Goal: Navigation & Orientation: Find specific page/section

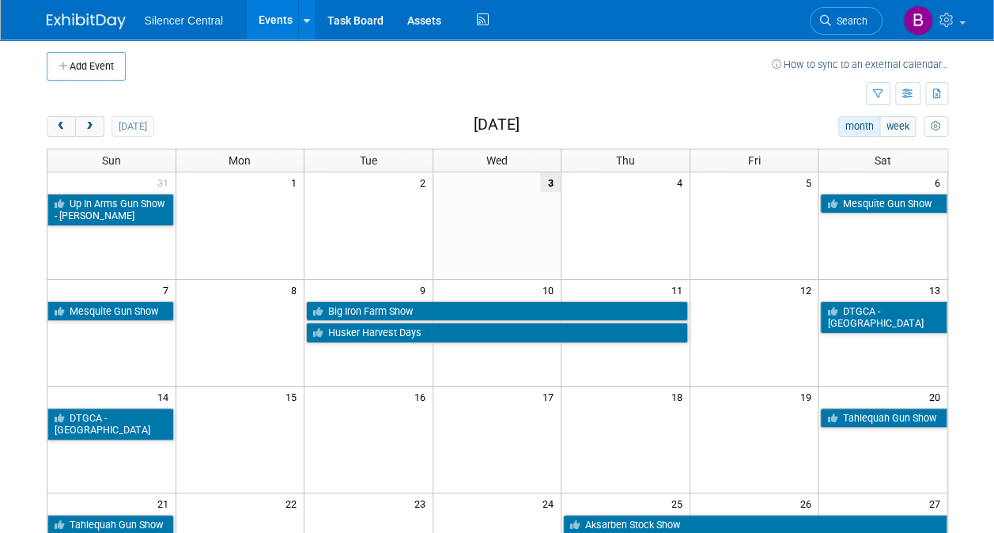
scroll to position [6, 0]
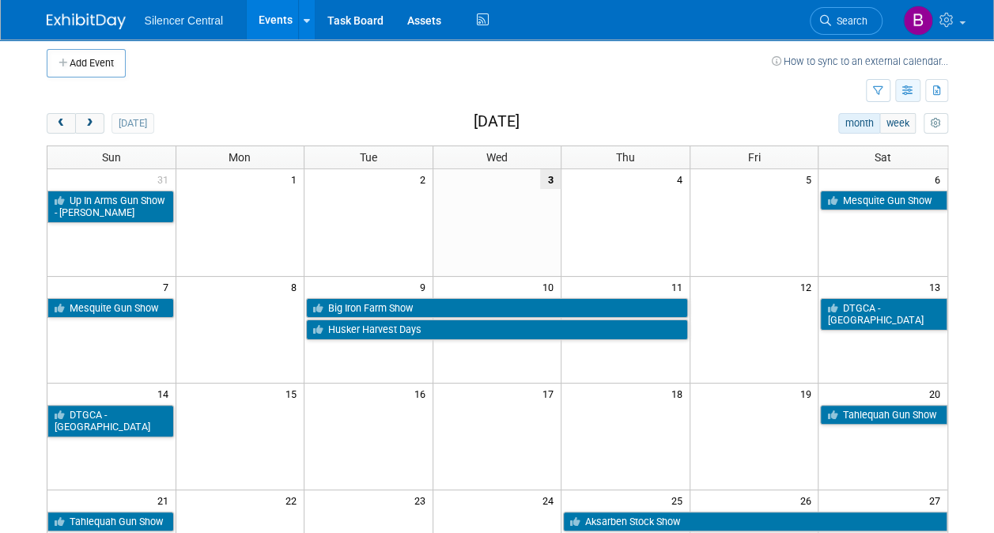
click at [915, 89] on button "button" at bounding box center [907, 90] width 25 height 23
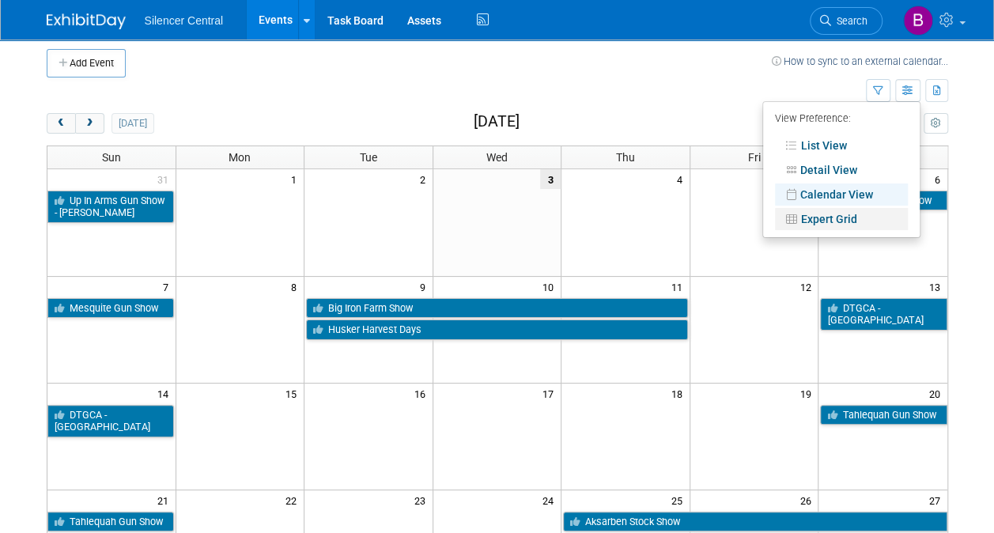
click at [841, 219] on link "Expert Grid" at bounding box center [841, 219] width 133 height 22
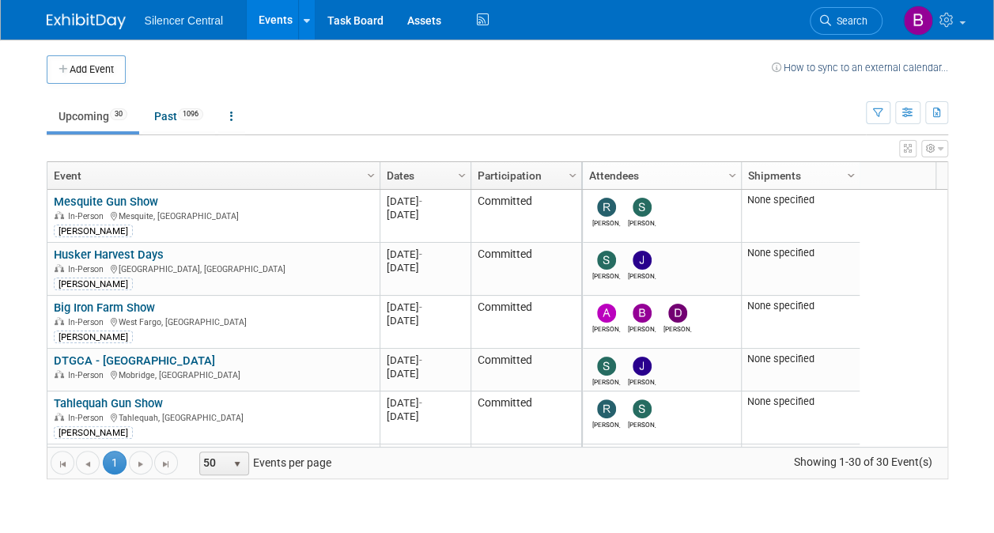
click at [851, 177] on span "Column Settings" at bounding box center [850, 175] width 13 height 13
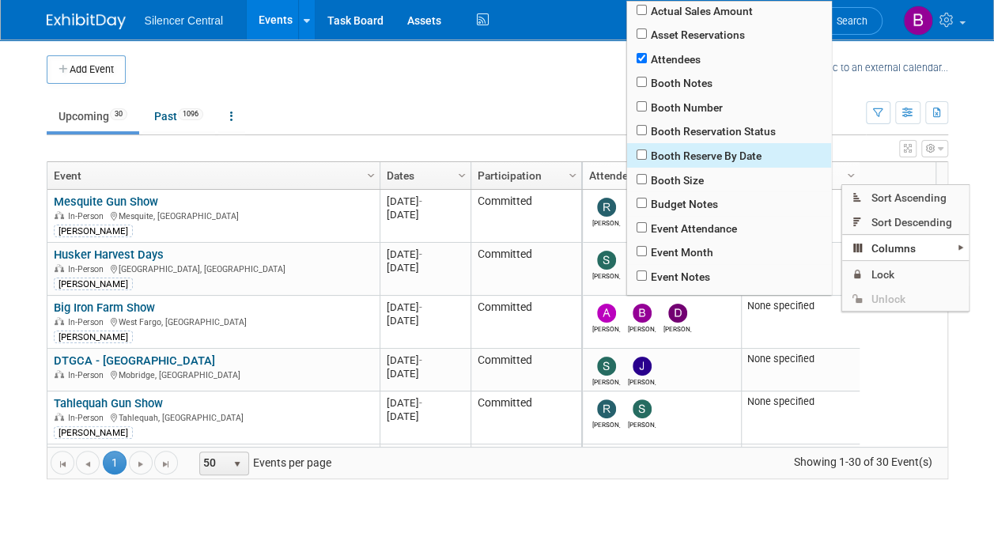
scroll to position [40, 0]
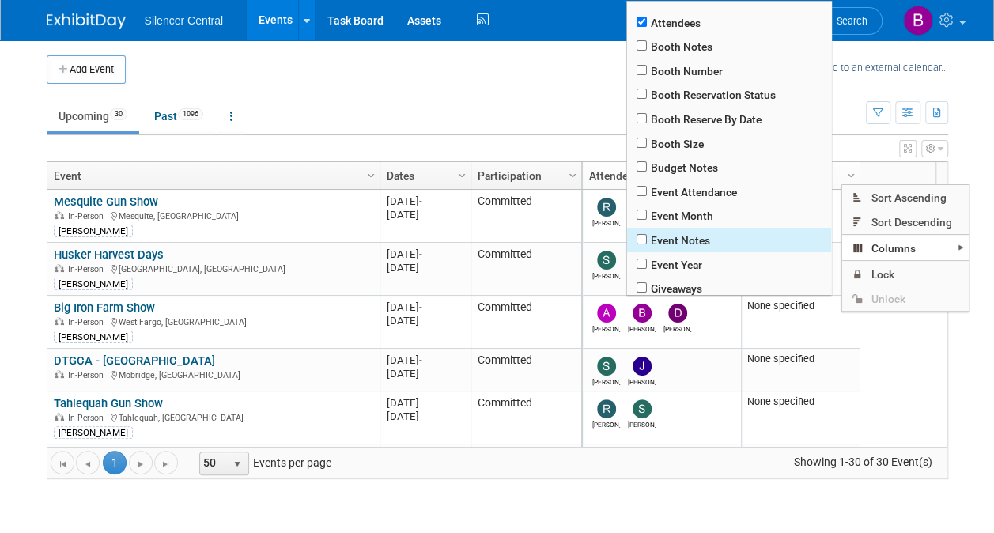
click at [676, 242] on span "Event Notes" at bounding box center [729, 240] width 204 height 25
checkbox input "true"
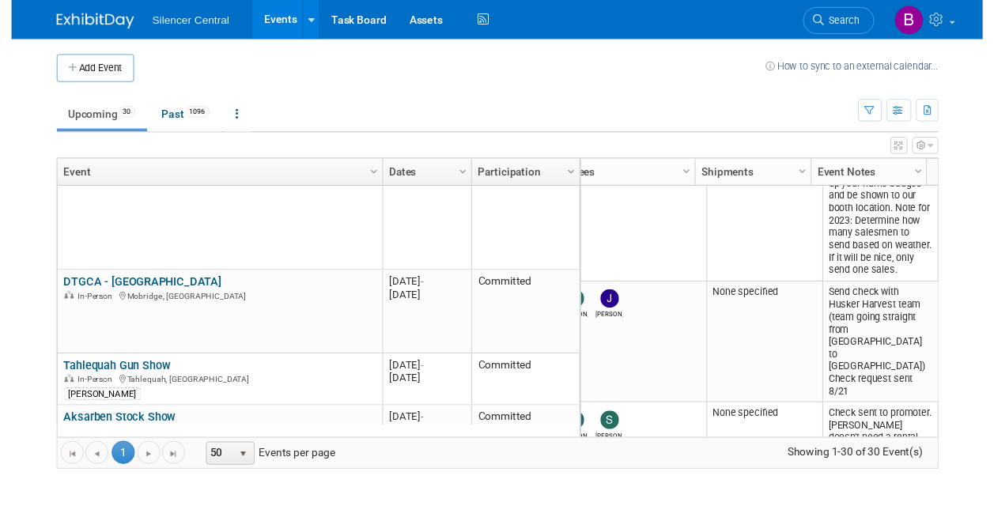
scroll to position [0, 0]
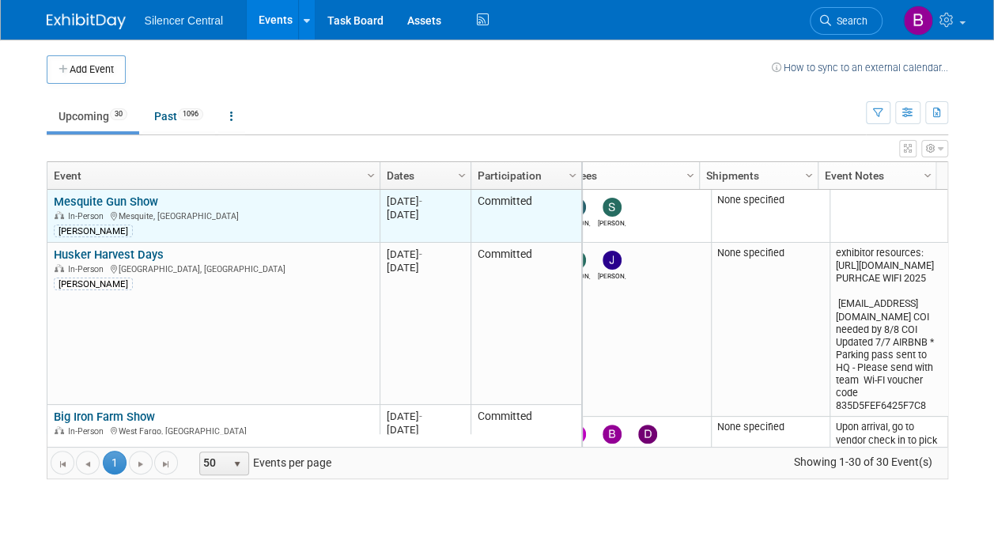
click at [101, 191] on td "Mesquite Gun Show Mesquite Gun Show In-Person Mesquite, TX Cade Cox" at bounding box center [213, 216] width 332 height 53
click at [107, 197] on link "Mesquite Gun Show" at bounding box center [106, 201] width 104 height 14
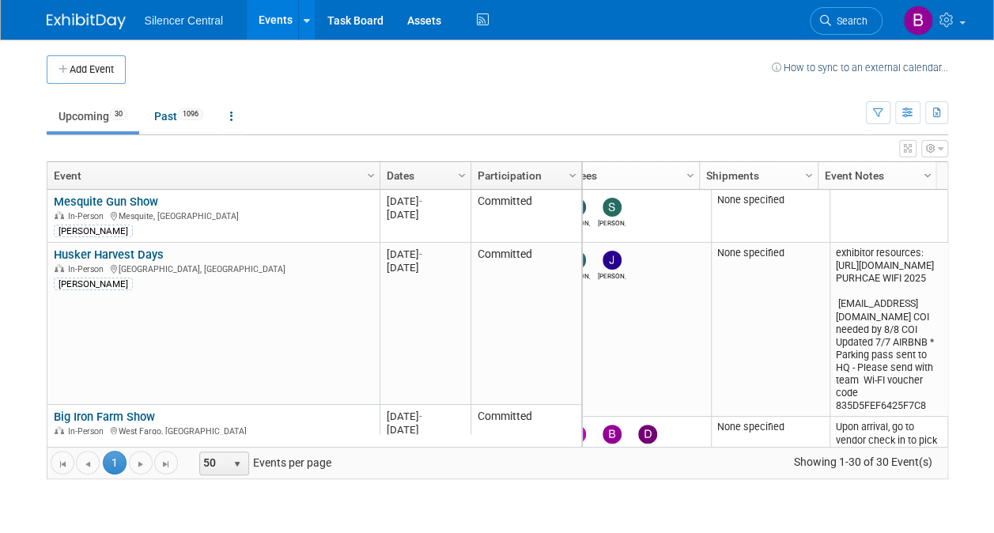
click at [925, 176] on span "Column Settings" at bounding box center [927, 175] width 13 height 13
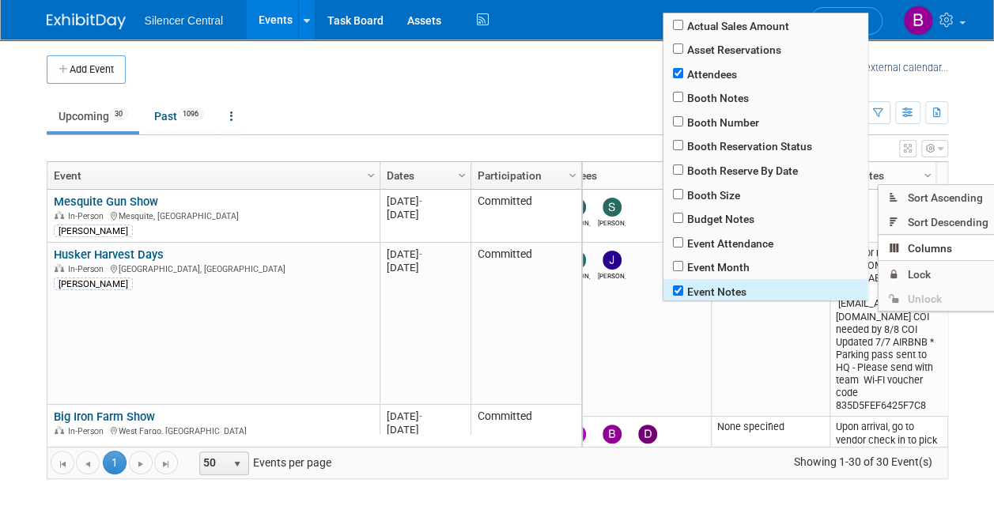
click at [717, 294] on span "Event Notes" at bounding box center [765, 291] width 204 height 25
checkbox input "true"
checkbox input "false"
checkbox input "true"
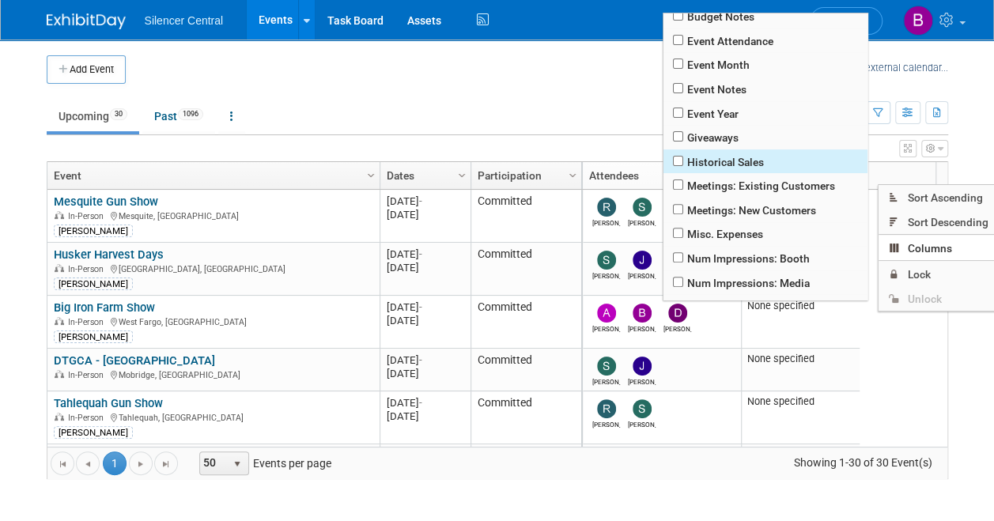
click at [740, 158] on span "Historical Sales" at bounding box center [765, 161] width 204 height 25
checkbox input "true"
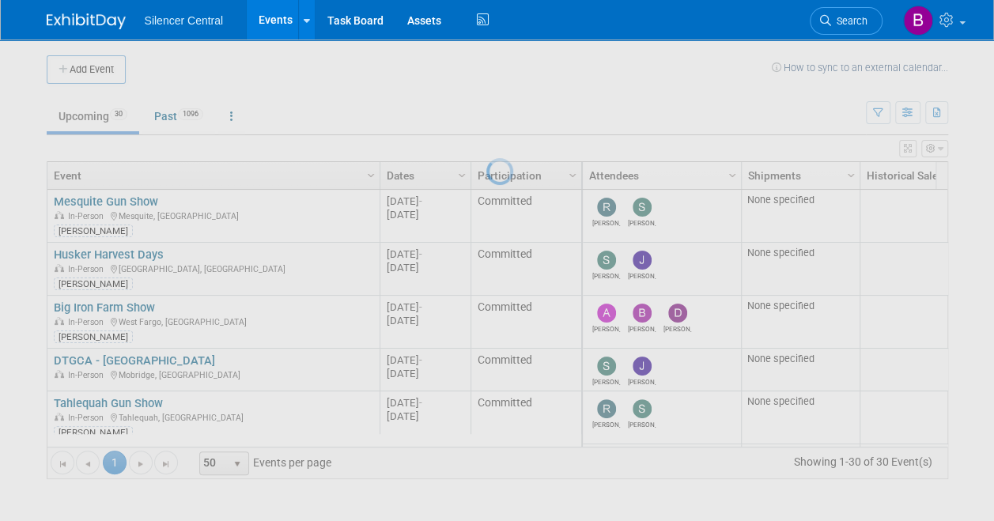
click at [508, 111] on div at bounding box center [497, 260] width 22 height 521
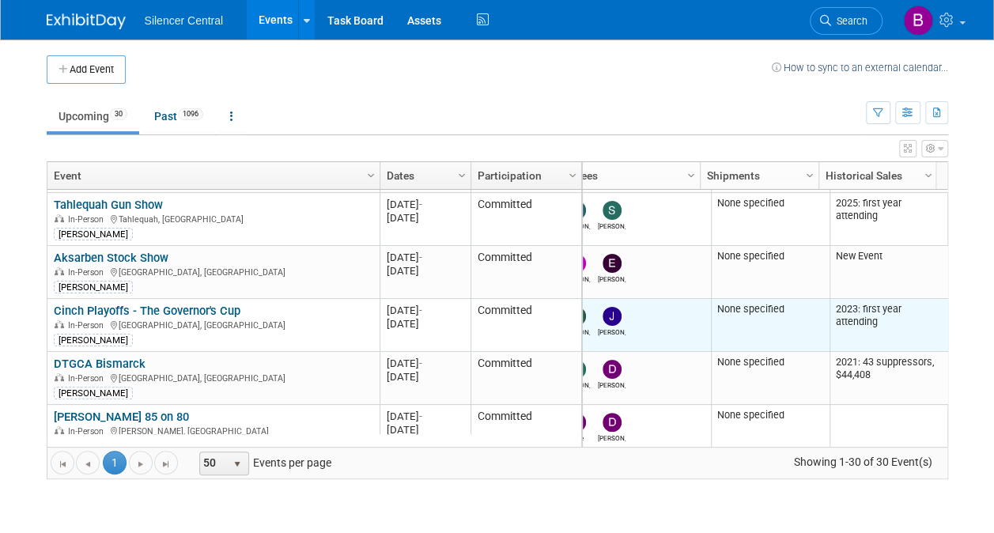
scroll to position [0, 41]
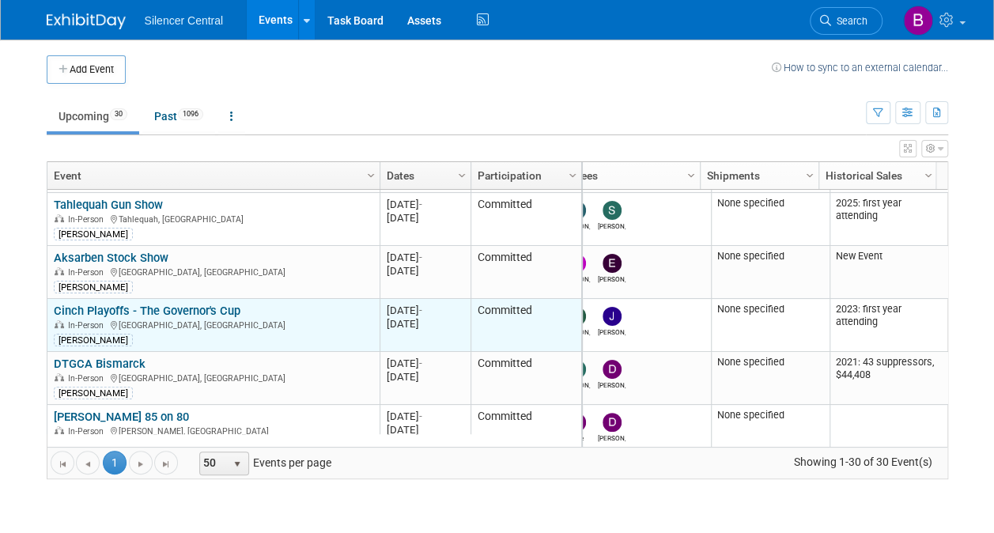
click at [211, 299] on td "Cinch Playoffs - The Governor's Cup Cinch Playoffs - The Governor's Cup In-Pers…" at bounding box center [213, 325] width 332 height 53
click at [217, 307] on link "Cinch Playoffs - The Governor's Cup" at bounding box center [147, 311] width 187 height 14
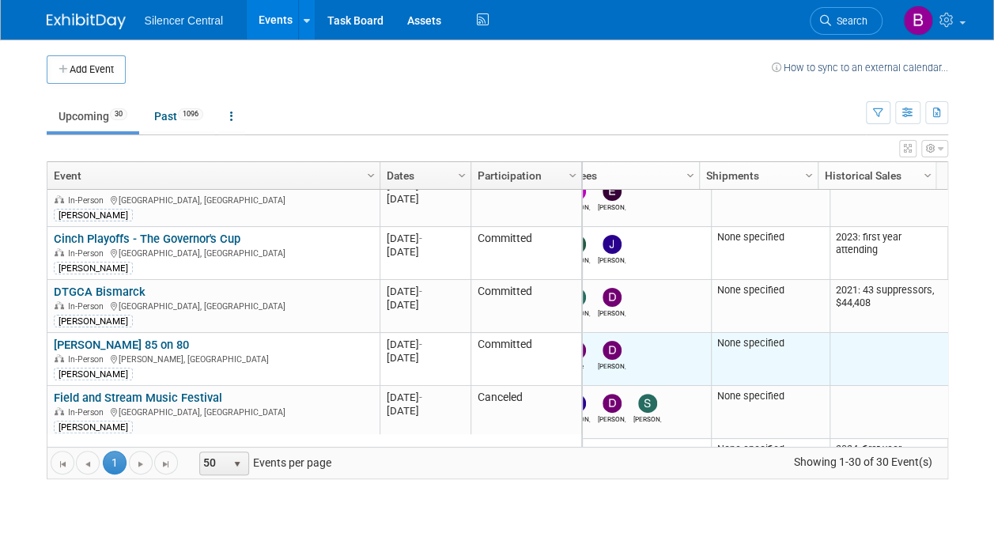
scroll to position [0, 0]
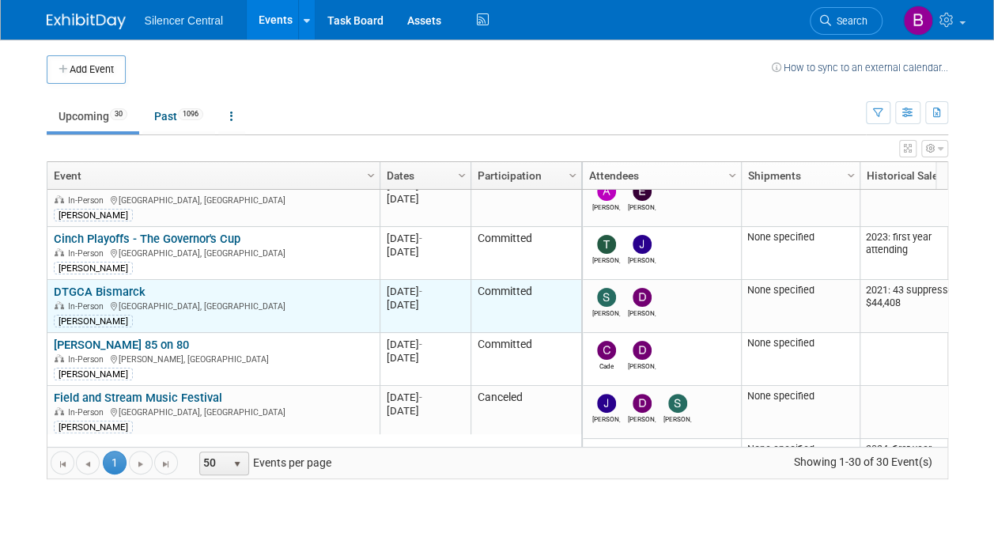
click at [124, 289] on link "DTGCA Bismarck" at bounding box center [100, 292] width 92 height 14
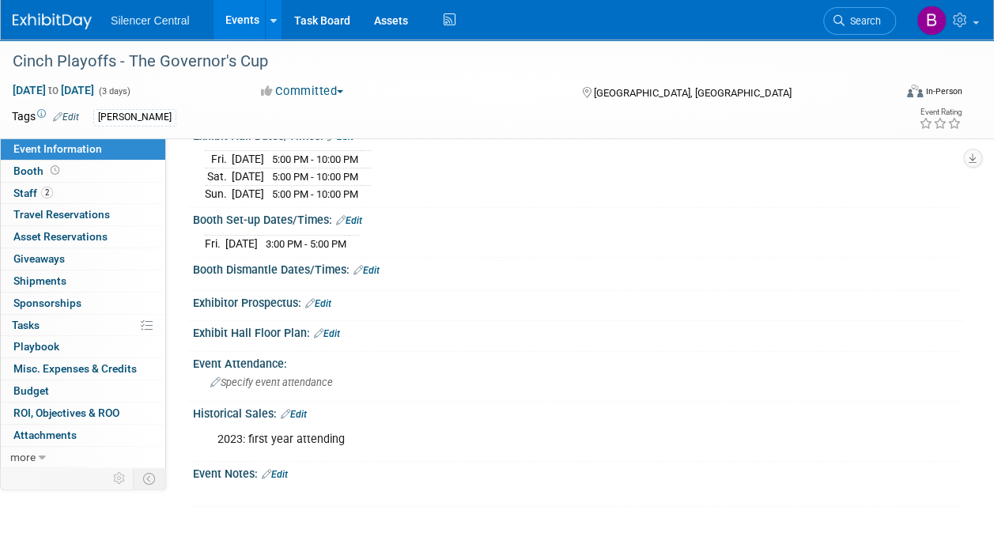
scroll to position [189, 0]
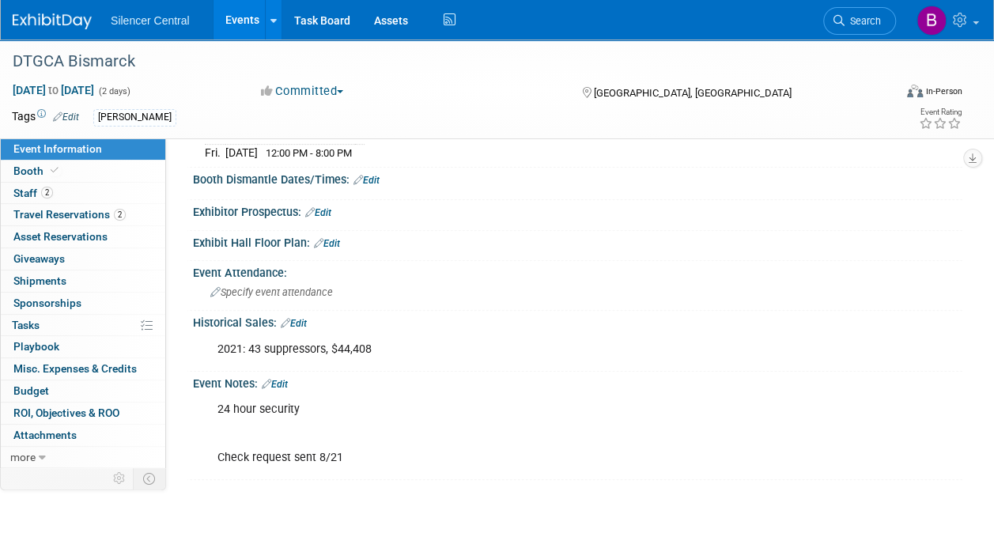
scroll to position [262, 0]
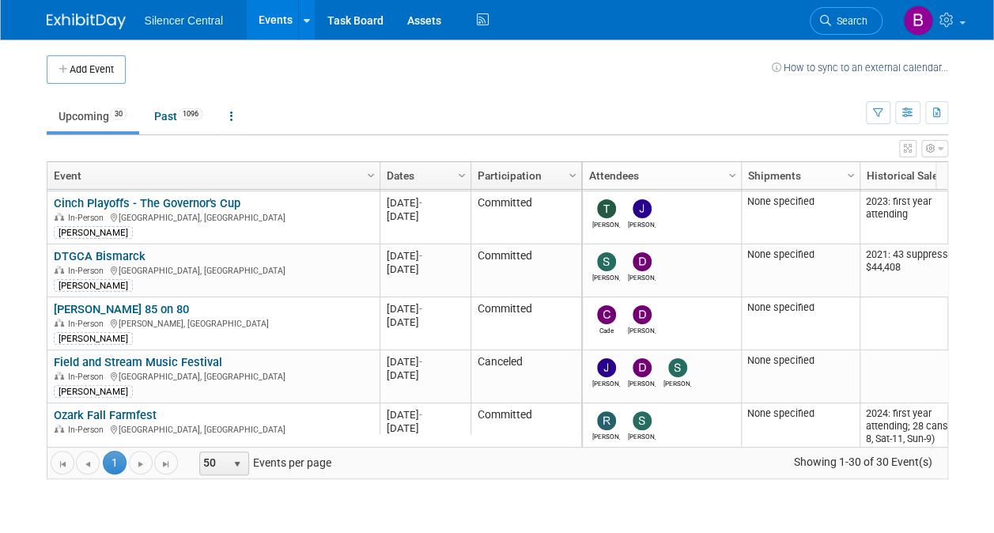
scroll to position [417, 0]
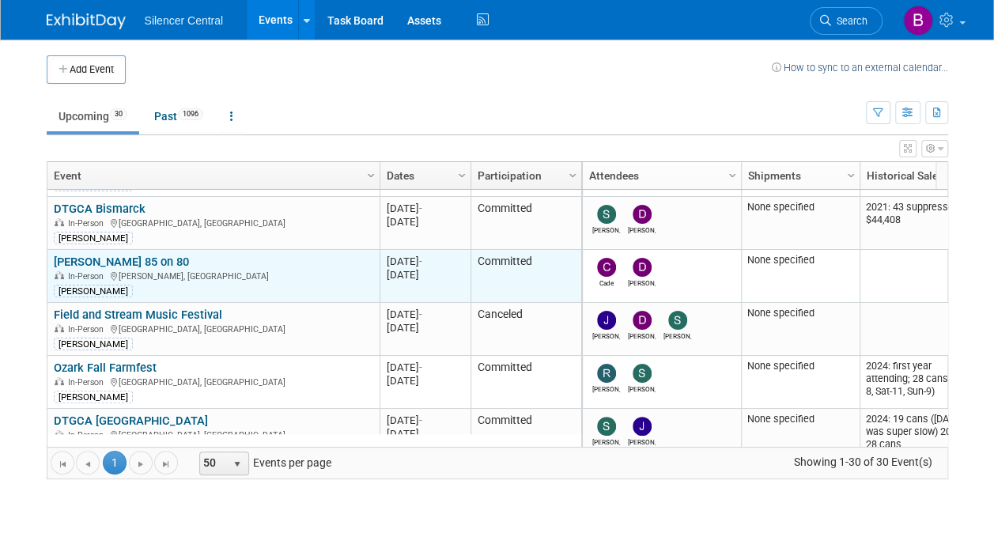
click at [132, 260] on link "[PERSON_NAME] 85 on 80" at bounding box center [121, 262] width 135 height 14
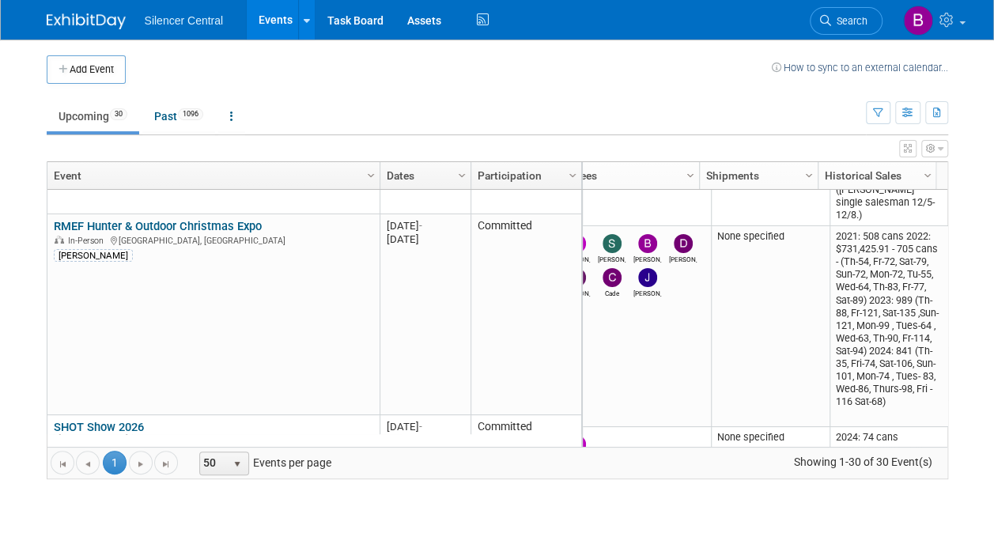
scroll to position [1409, 0]
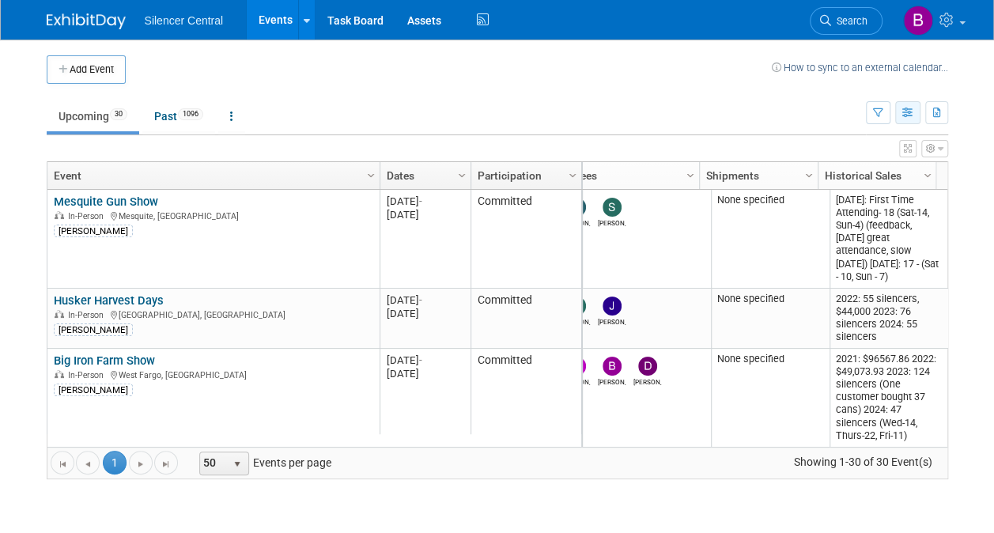
click at [900, 108] on button "button" at bounding box center [907, 112] width 25 height 23
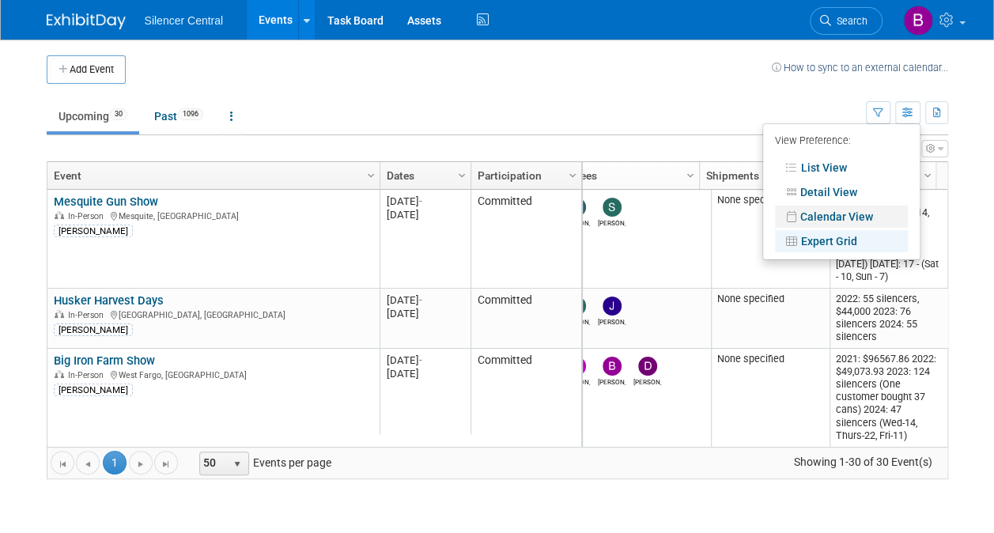
click at [828, 206] on link "Calendar View" at bounding box center [841, 217] width 133 height 22
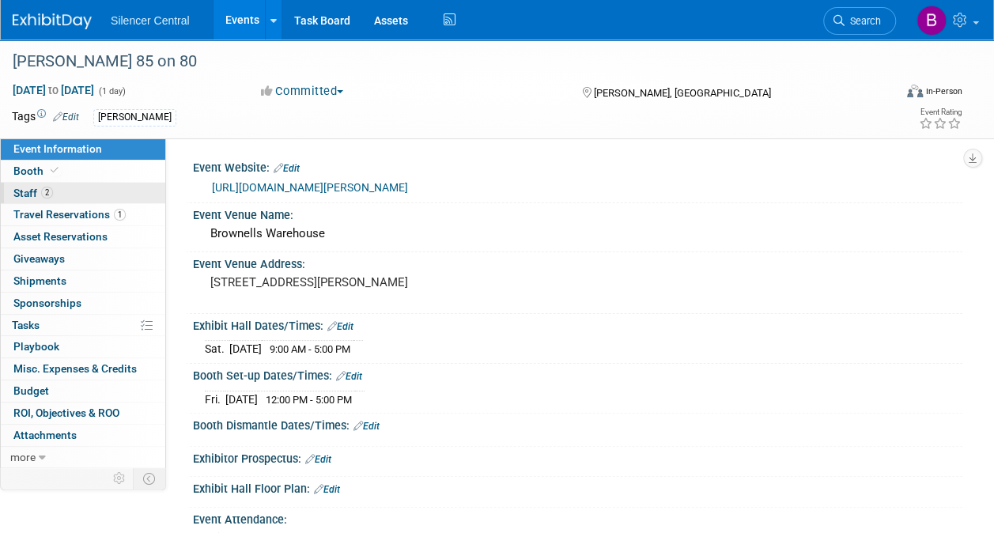
click at [101, 198] on link "2 Staff 2" at bounding box center [83, 193] width 164 height 21
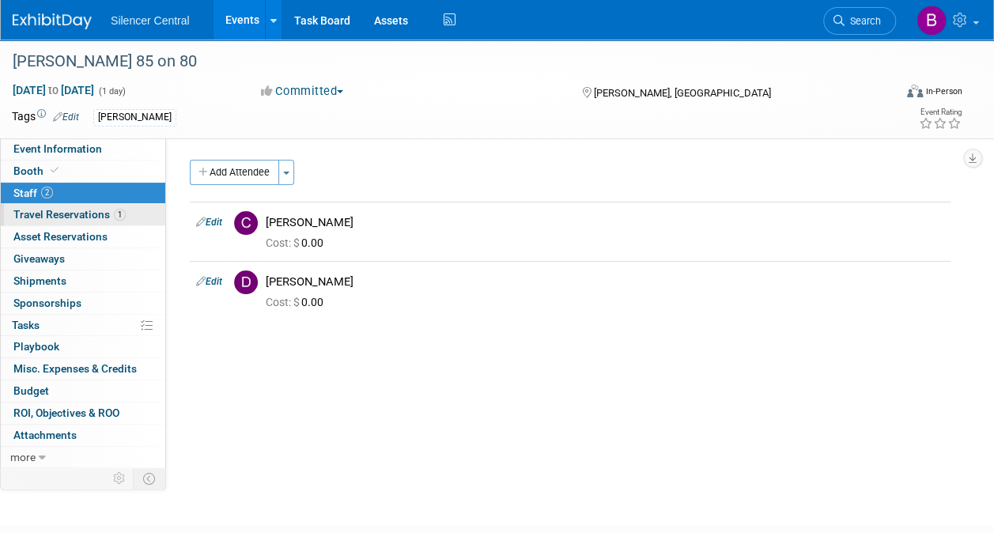
click at [104, 211] on span "Travel Reservations 1" at bounding box center [69, 214] width 112 height 13
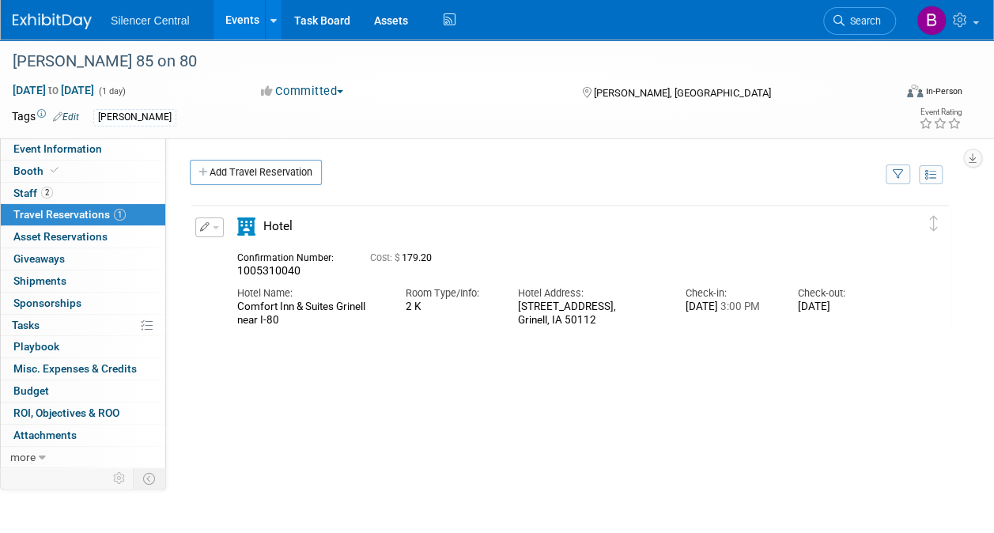
scroll to position [33, 0]
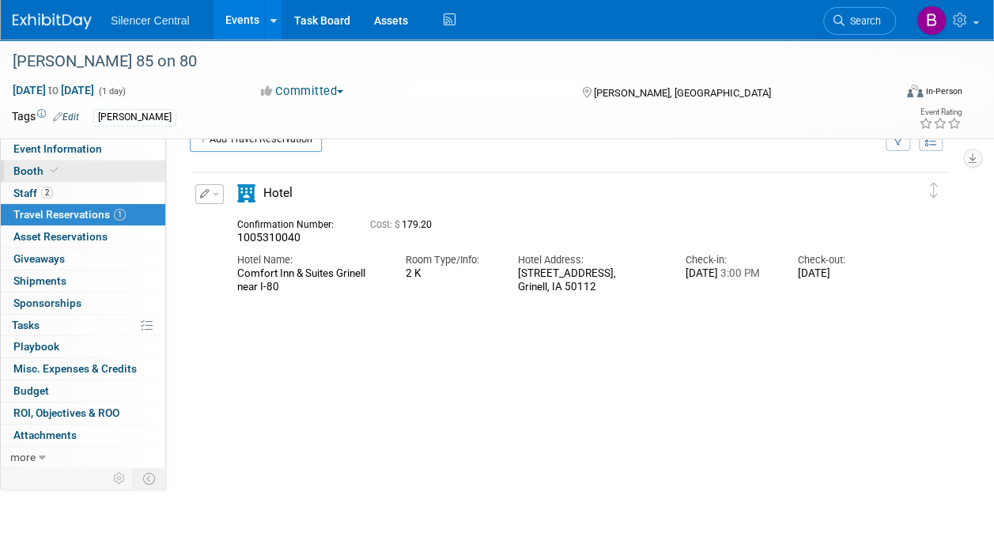
click at [117, 180] on link "Booth" at bounding box center [83, 170] width 164 height 21
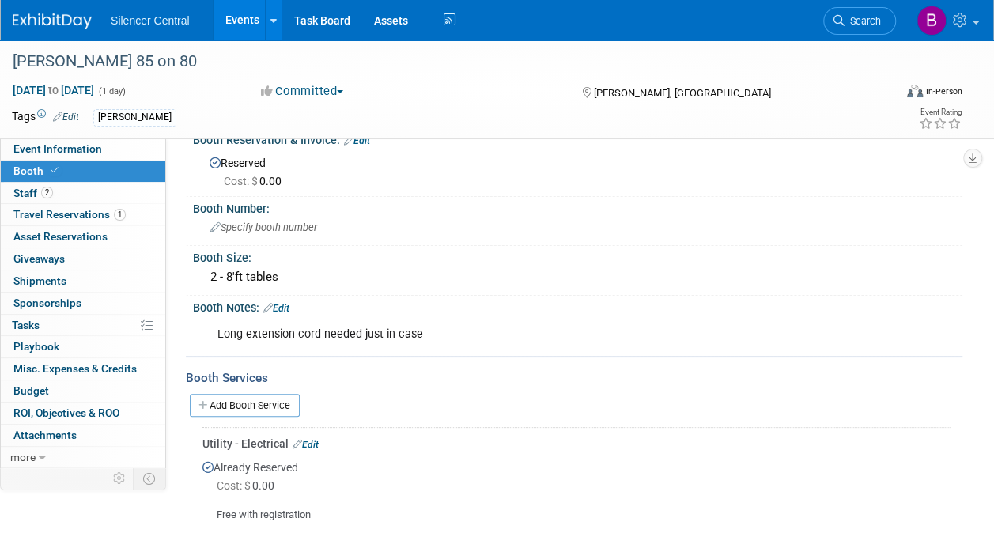
scroll to position [0, 0]
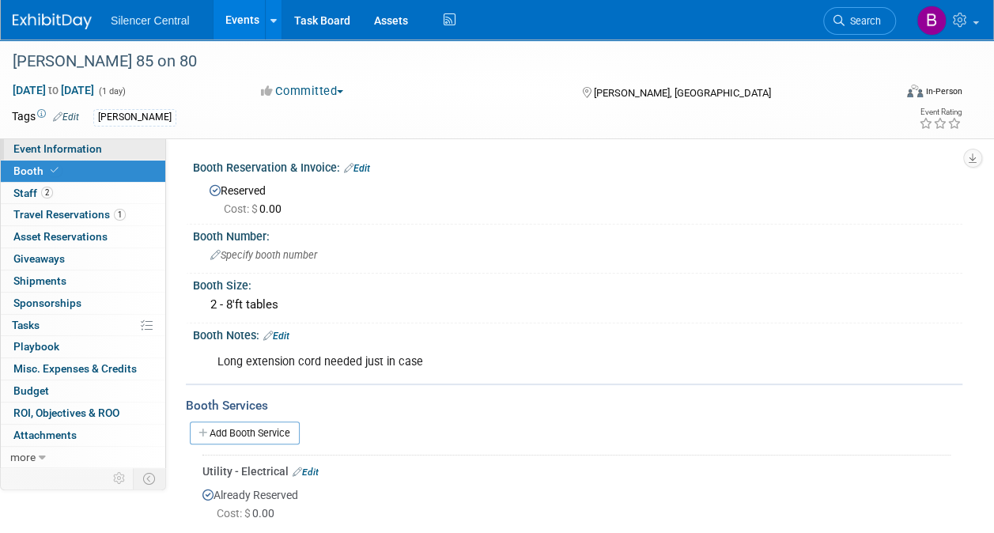
click at [126, 145] on link "Event Information" at bounding box center [83, 148] width 164 height 21
